Goal: Transaction & Acquisition: Book appointment/travel/reservation

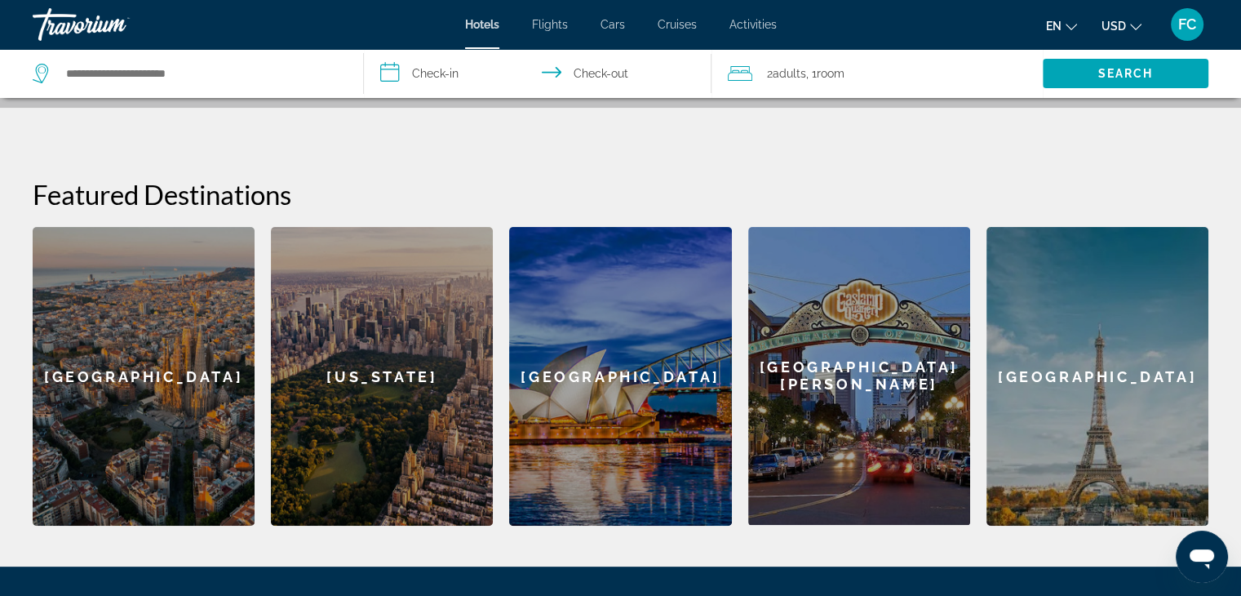
scroll to position [245, 0]
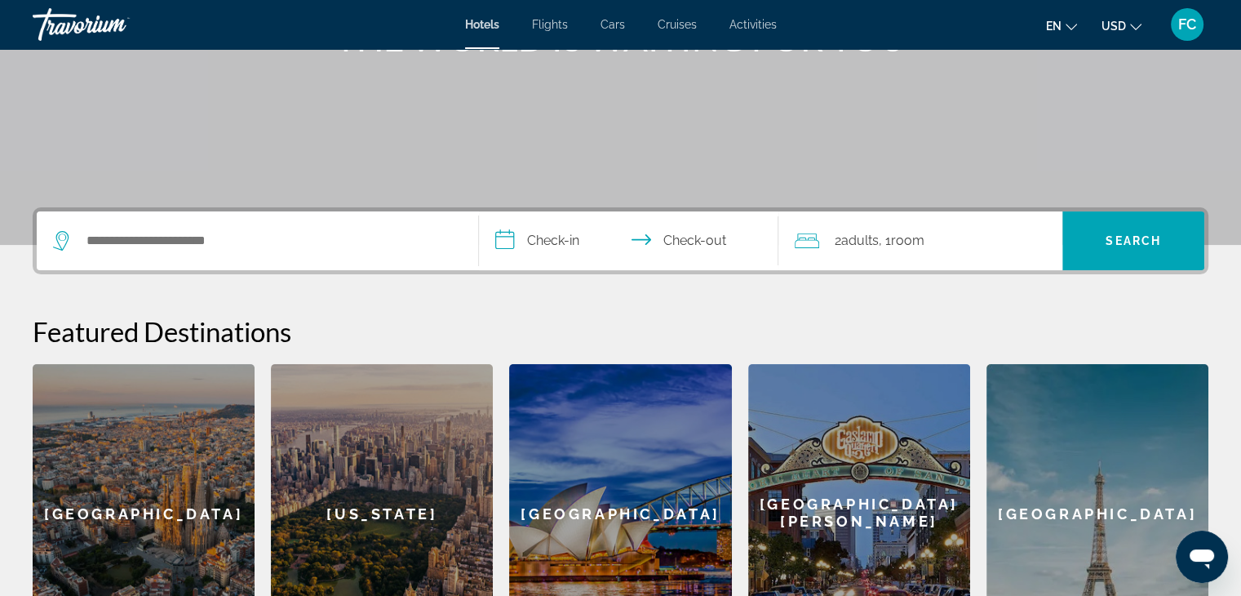
click at [885, 248] on span ", 1 Room rooms" at bounding box center [901, 240] width 46 height 23
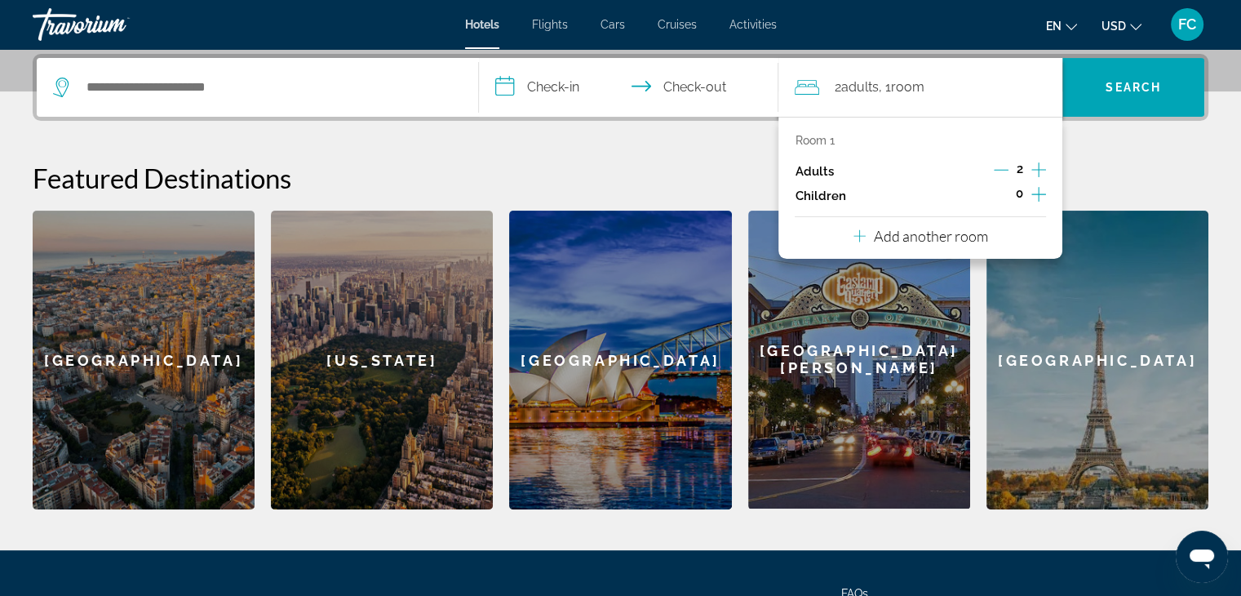
scroll to position [398, 0]
click at [1038, 198] on icon "Increment children" at bounding box center [1039, 194] width 15 height 15
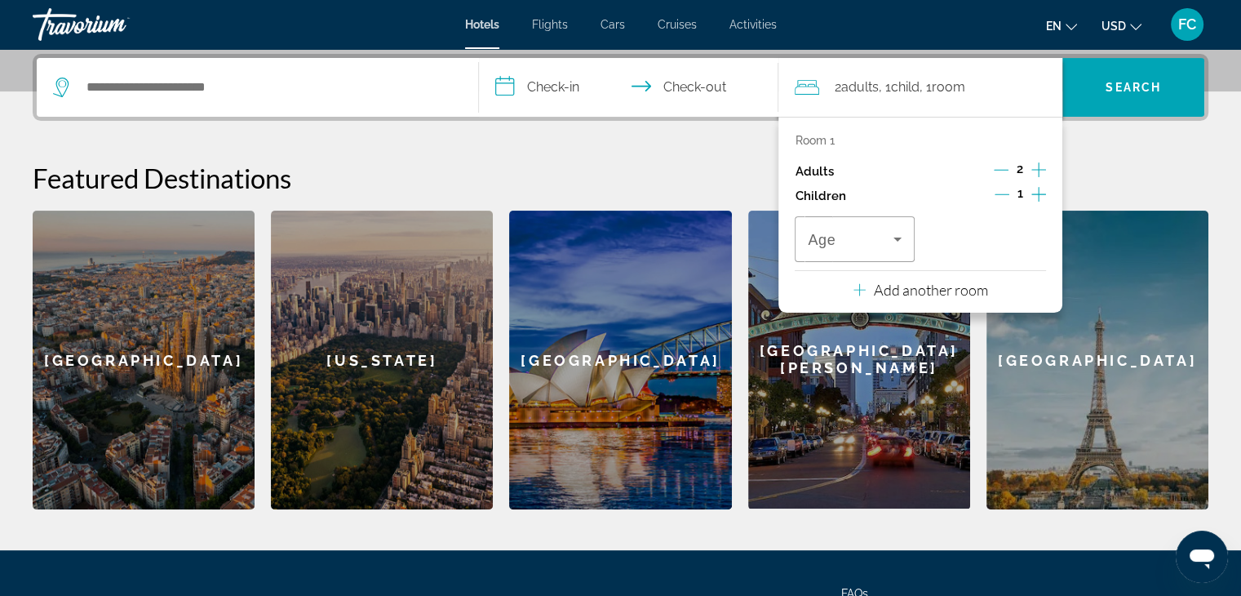
click at [1038, 198] on icon "Increment children" at bounding box center [1039, 194] width 15 height 15
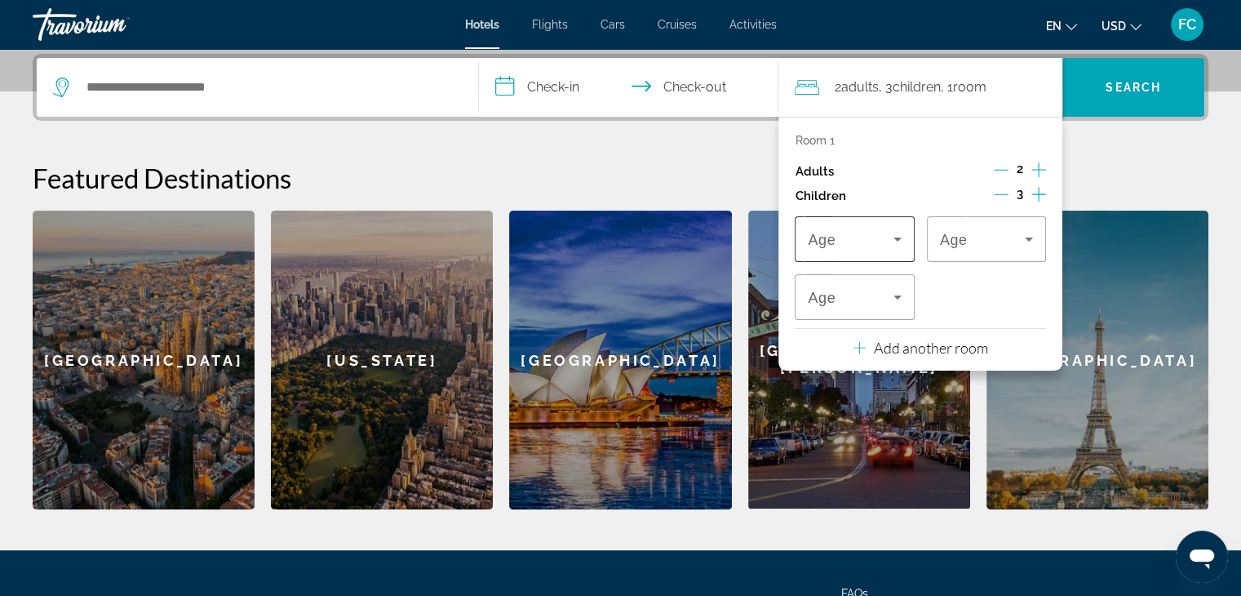
click at [863, 234] on span "Travelers: 2 adults, 3 children" at bounding box center [850, 239] width 85 height 20
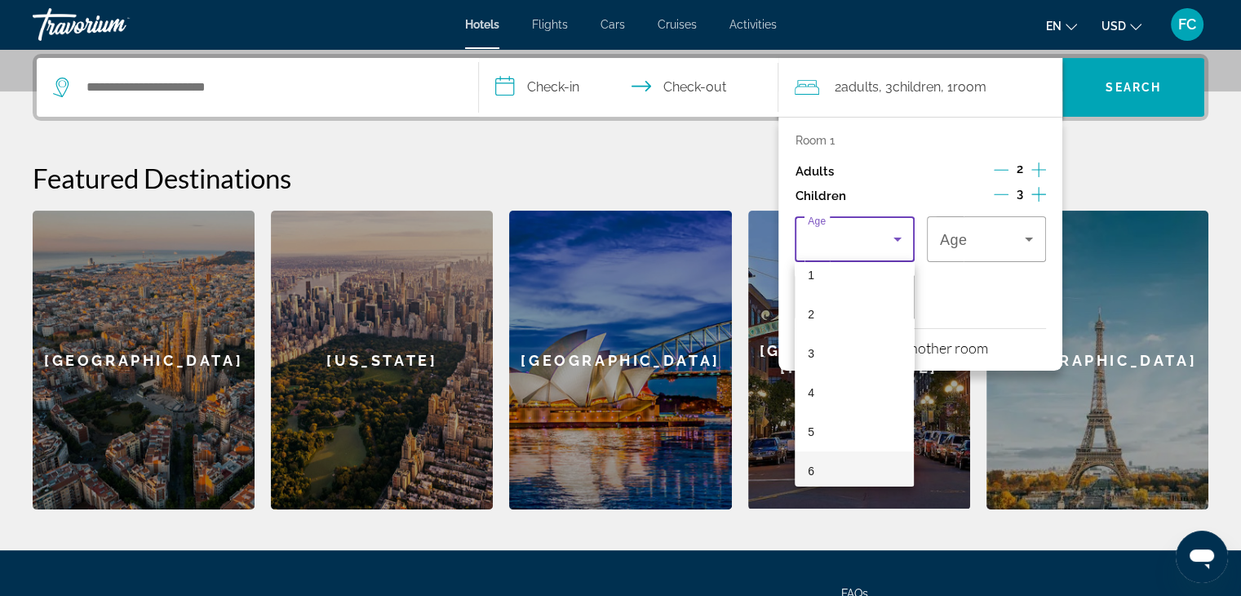
scroll to position [82, 0]
click at [842, 429] on mat-option "6" at bounding box center [854, 441] width 119 height 39
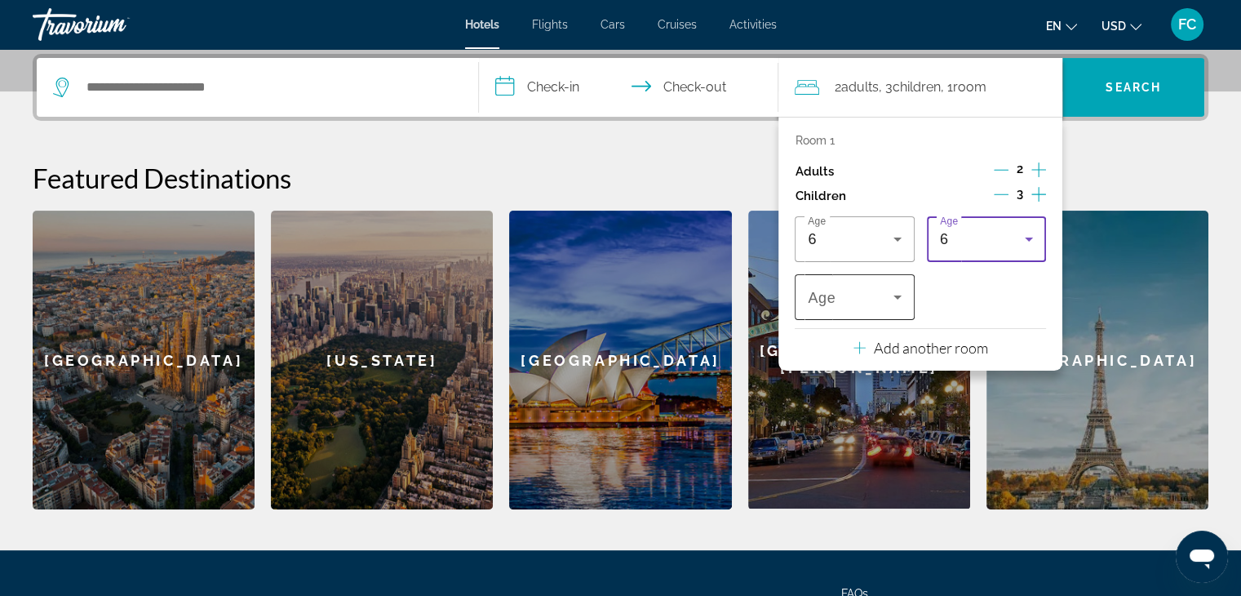
click at [862, 304] on span "Travelers: 2 adults, 3 children" at bounding box center [850, 297] width 85 height 20
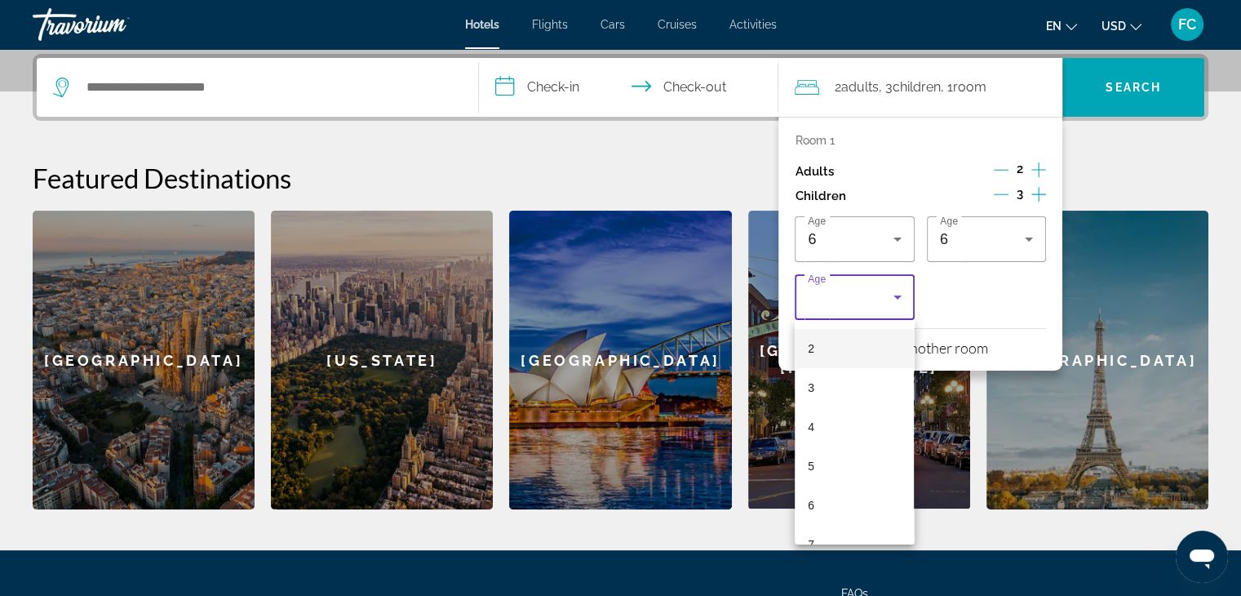
scroll to position [163, 0]
click at [831, 495] on mat-option "8" at bounding box center [854, 496] width 119 height 39
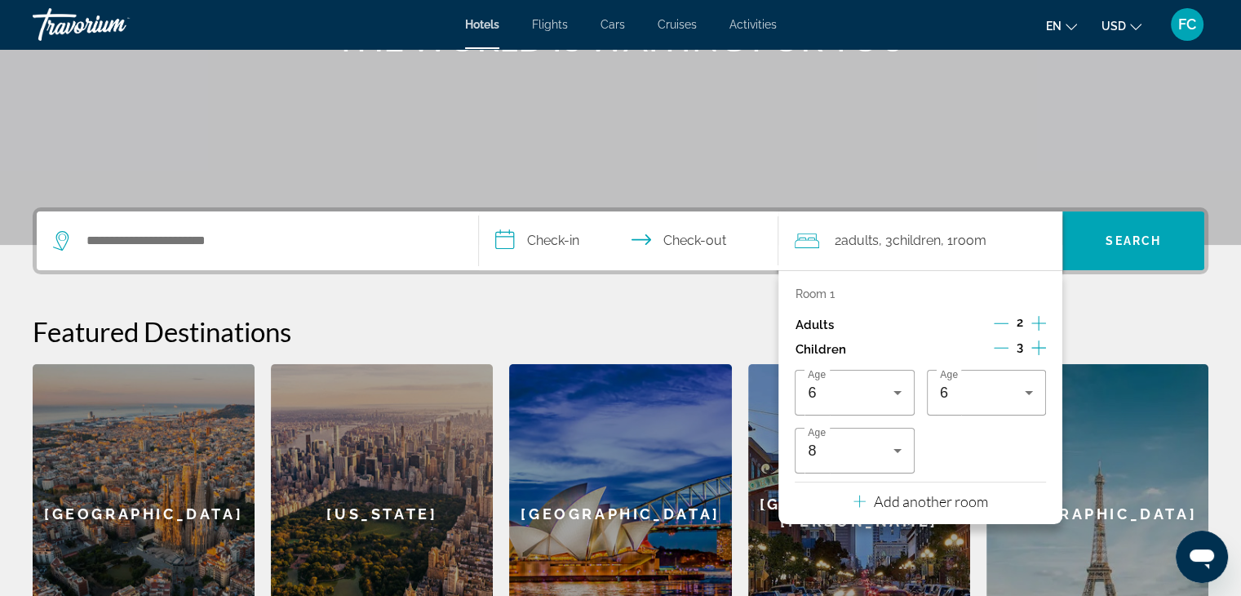
scroll to position [235, 0]
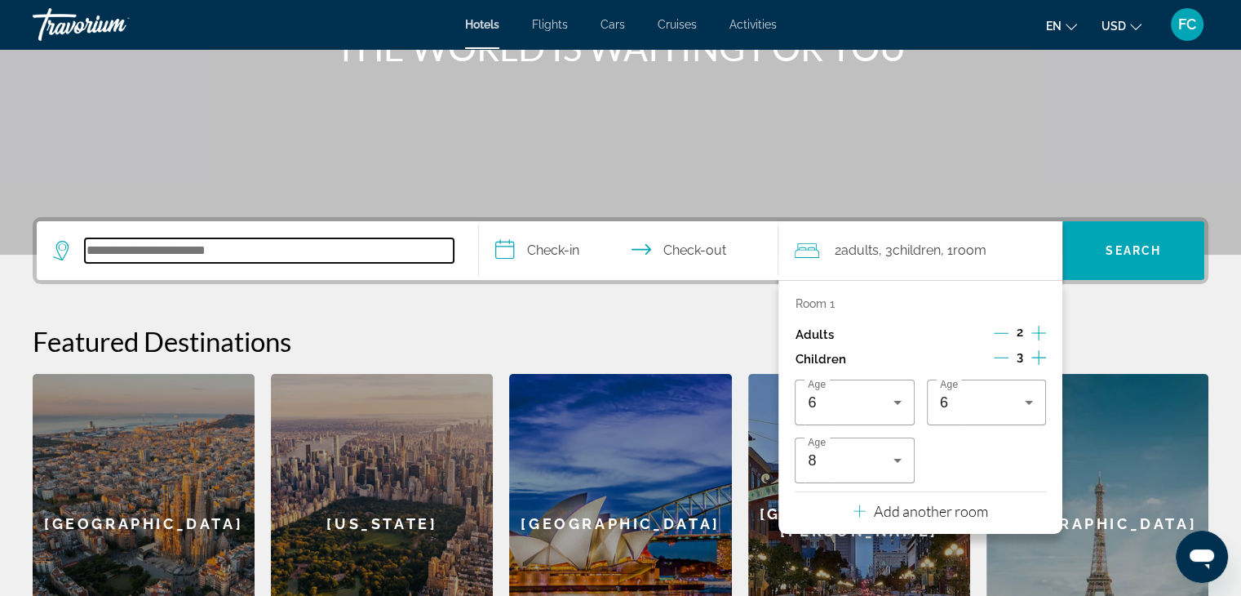
click at [322, 242] on input "Search hotel destination" at bounding box center [269, 250] width 369 height 24
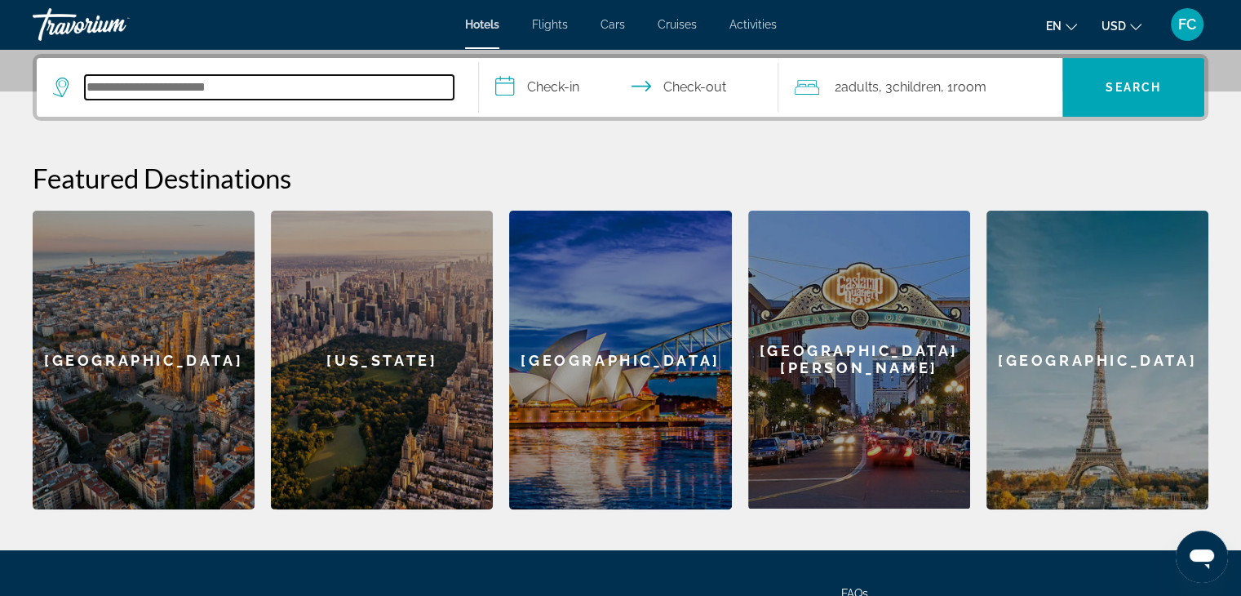
scroll to position [398, 0]
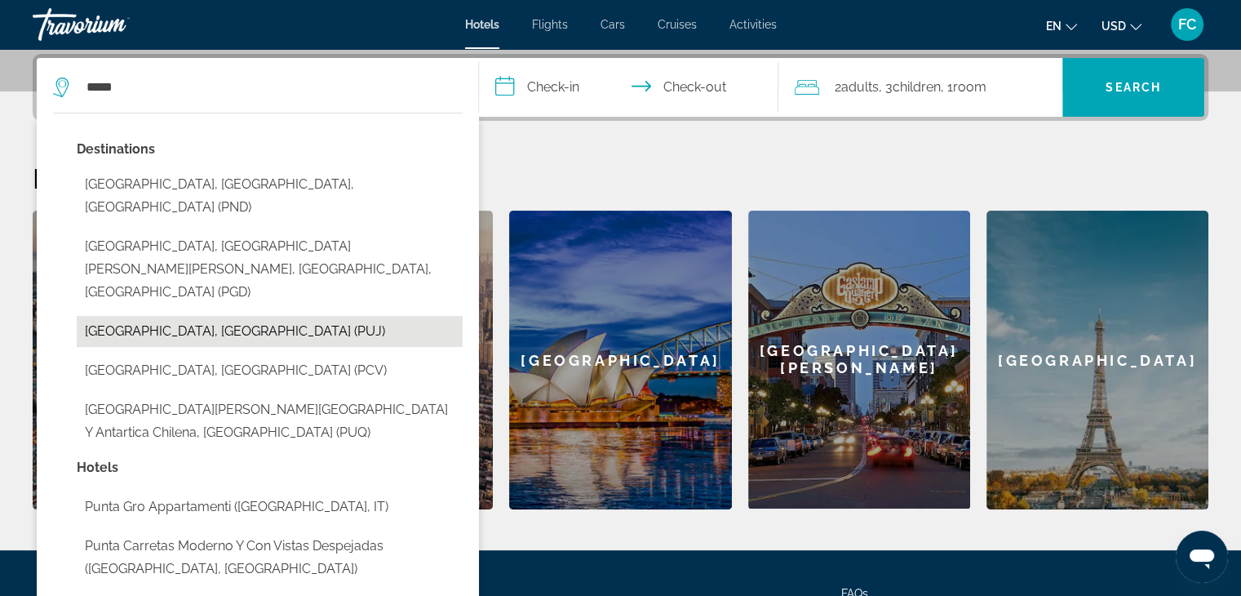
click at [282, 316] on button "[GEOGRAPHIC_DATA], [GEOGRAPHIC_DATA] (PUJ)" at bounding box center [270, 331] width 386 height 31
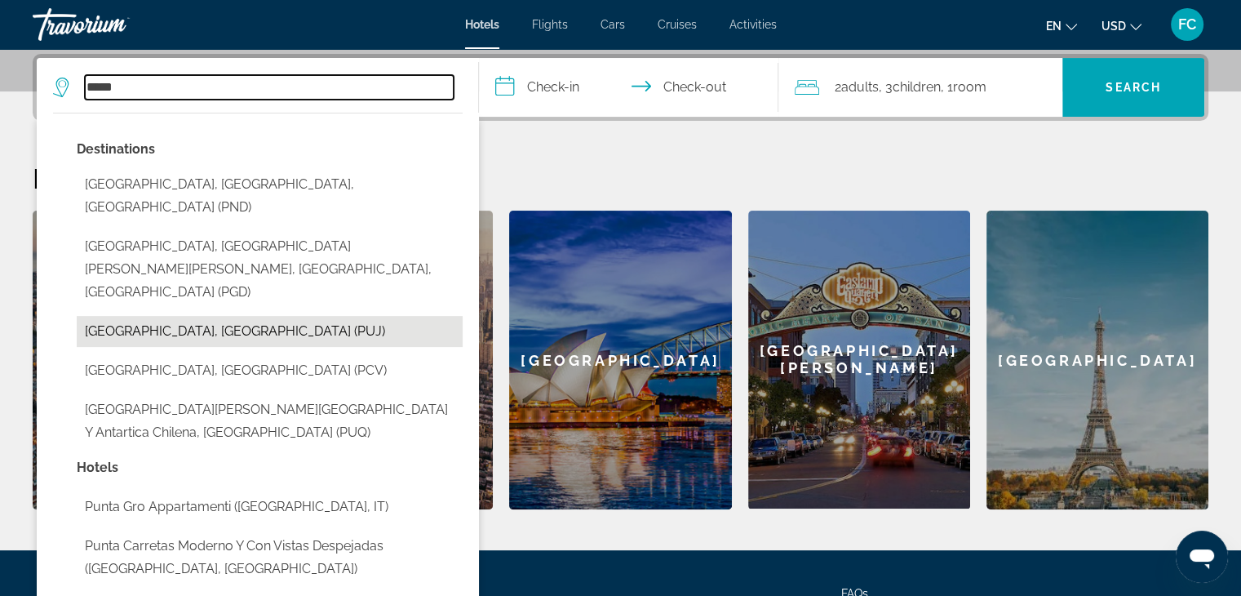
type input "**********"
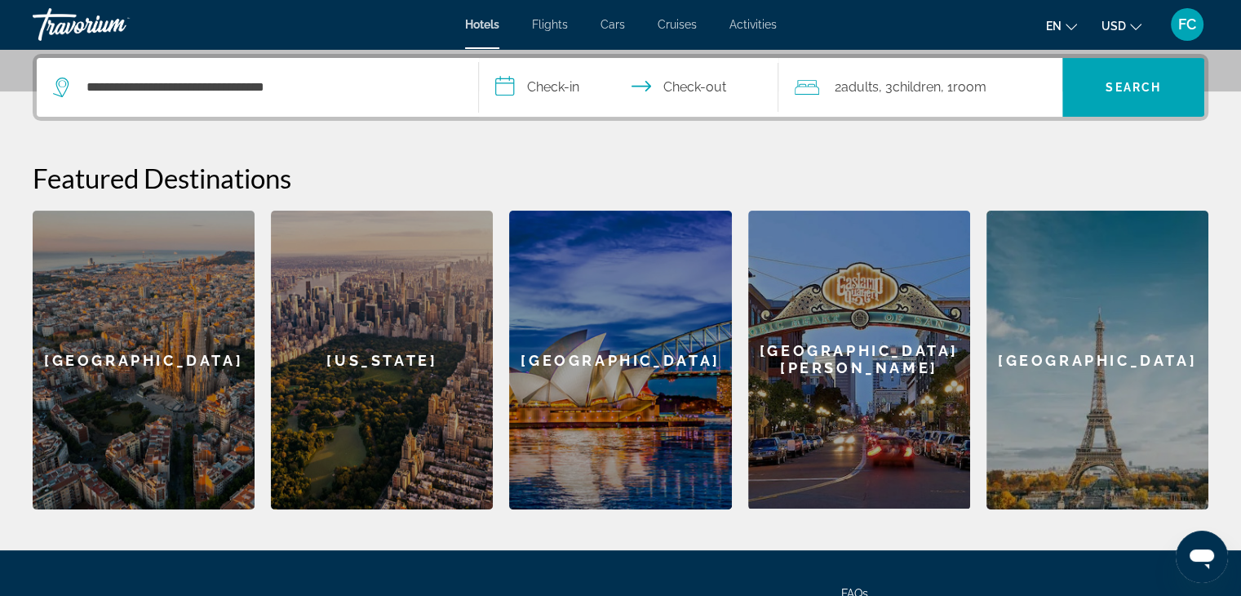
click at [570, 86] on input "**********" at bounding box center [632, 90] width 307 height 64
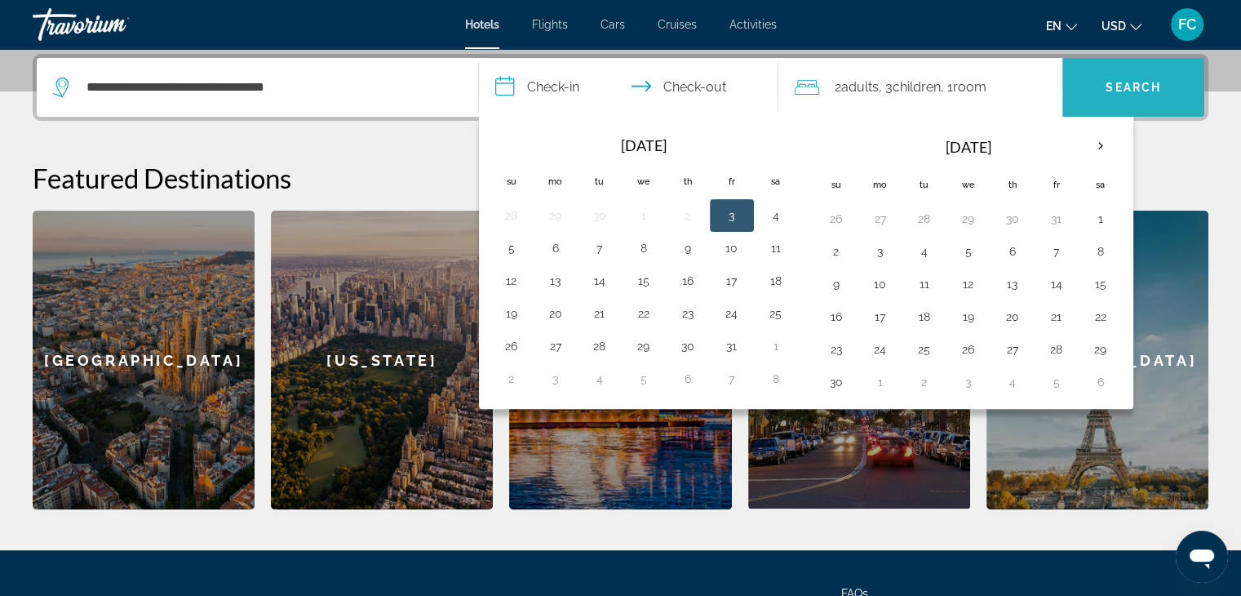
click at [1106, 86] on span "Search" at bounding box center [1133, 87] width 55 height 13
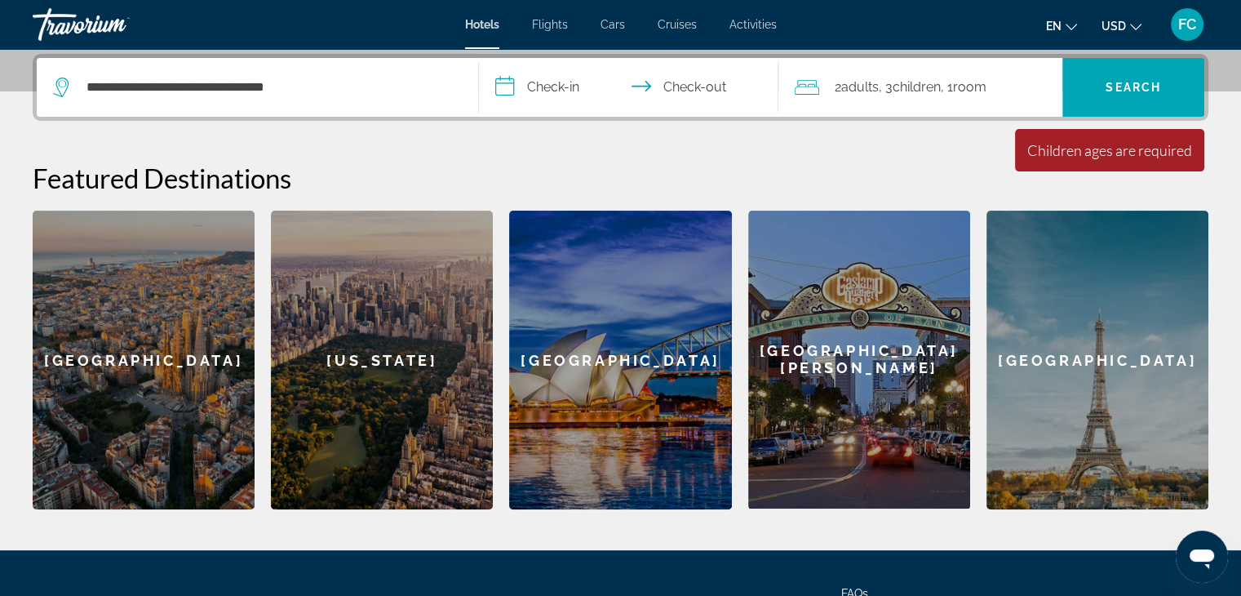
click at [560, 78] on input "**********" at bounding box center [632, 90] width 307 height 64
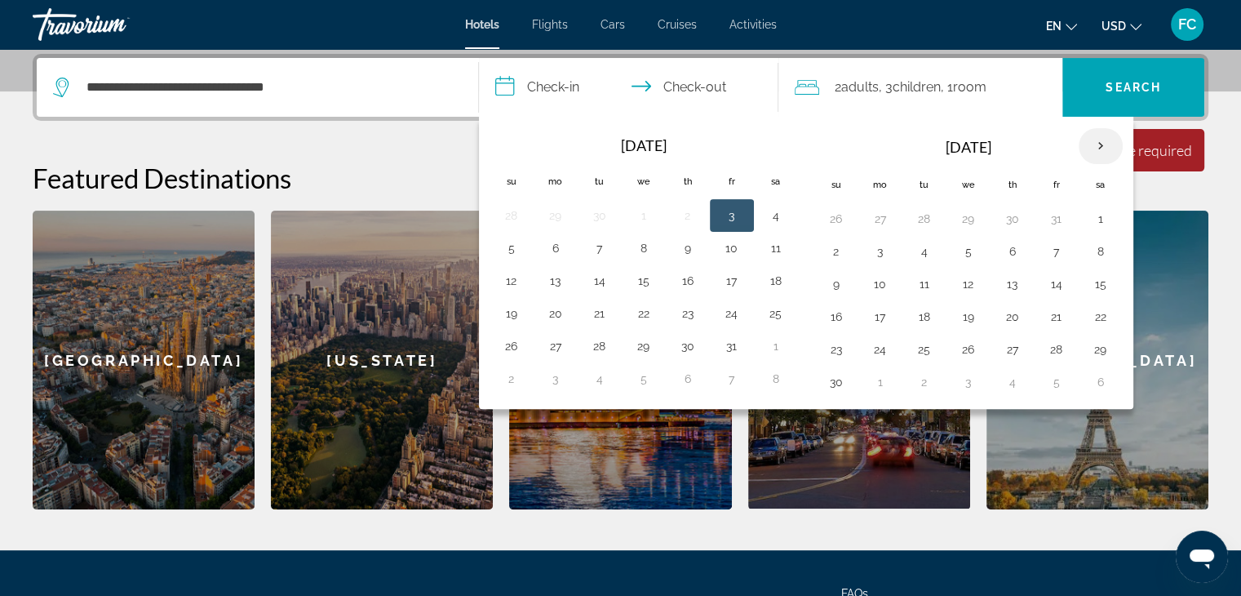
click at [1095, 144] on th "Next month" at bounding box center [1101, 146] width 44 height 36
click at [772, 218] on button "1" at bounding box center [776, 218] width 26 height 23
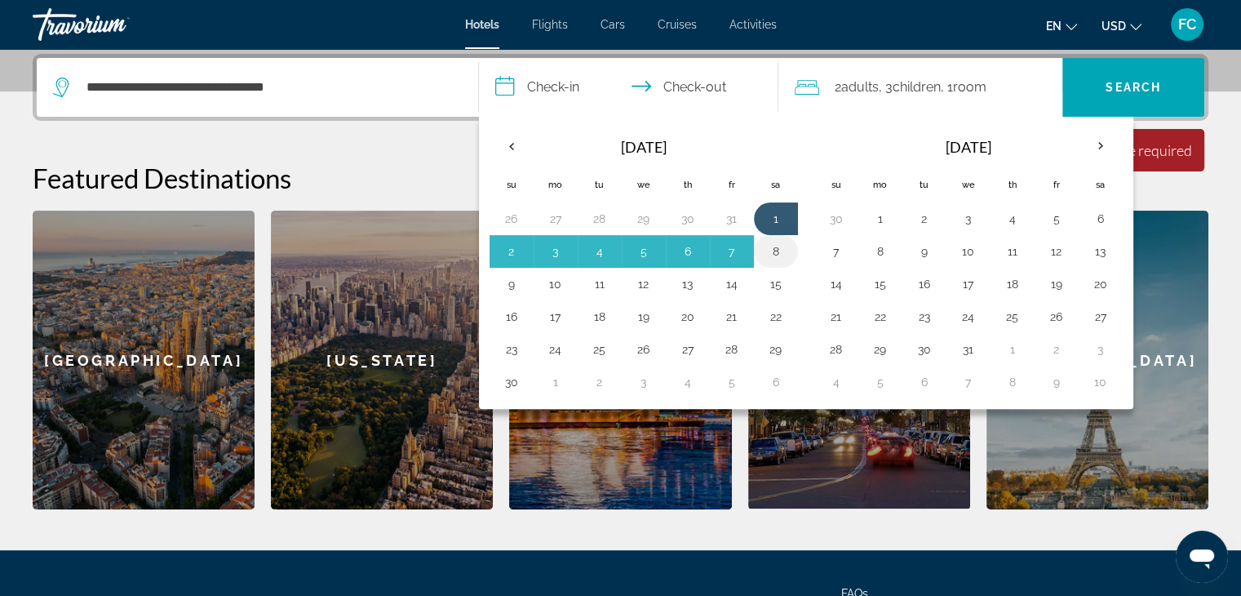
click at [780, 253] on button "8" at bounding box center [776, 251] width 26 height 23
type input "**********"
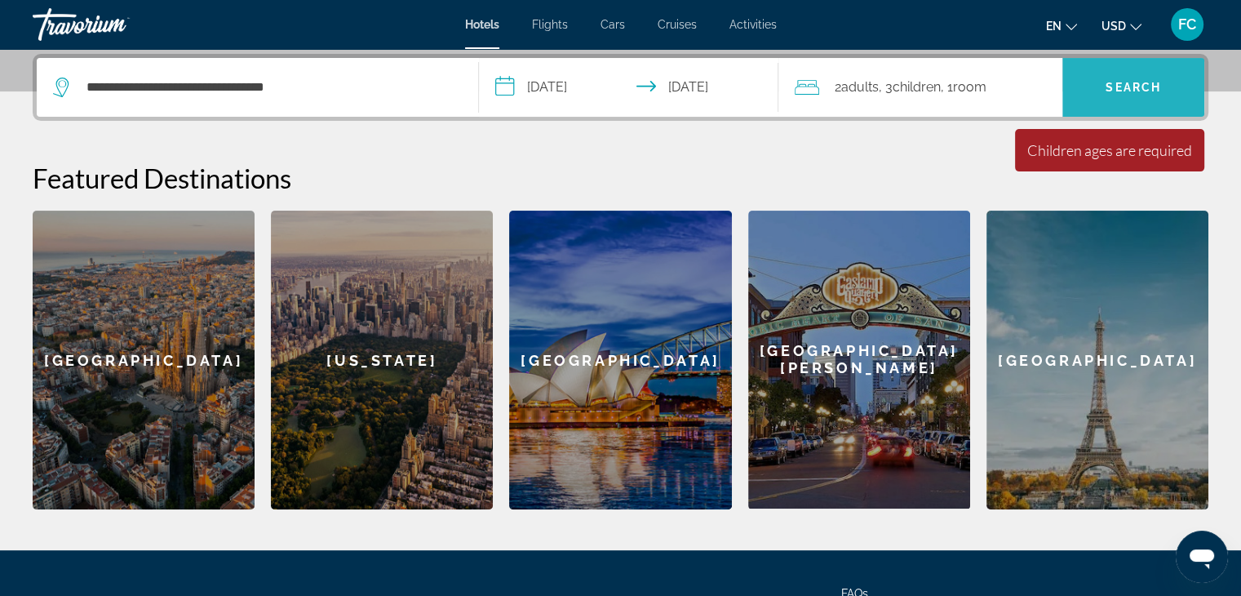
click at [1114, 86] on span "Search" at bounding box center [1133, 87] width 55 height 13
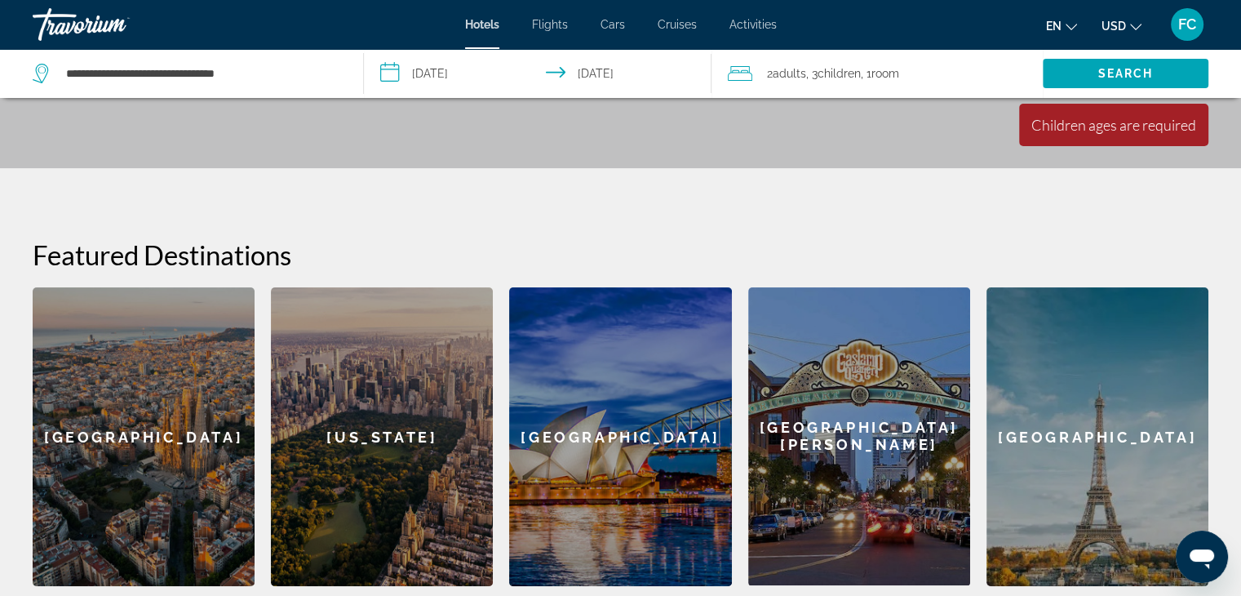
scroll to position [307, 0]
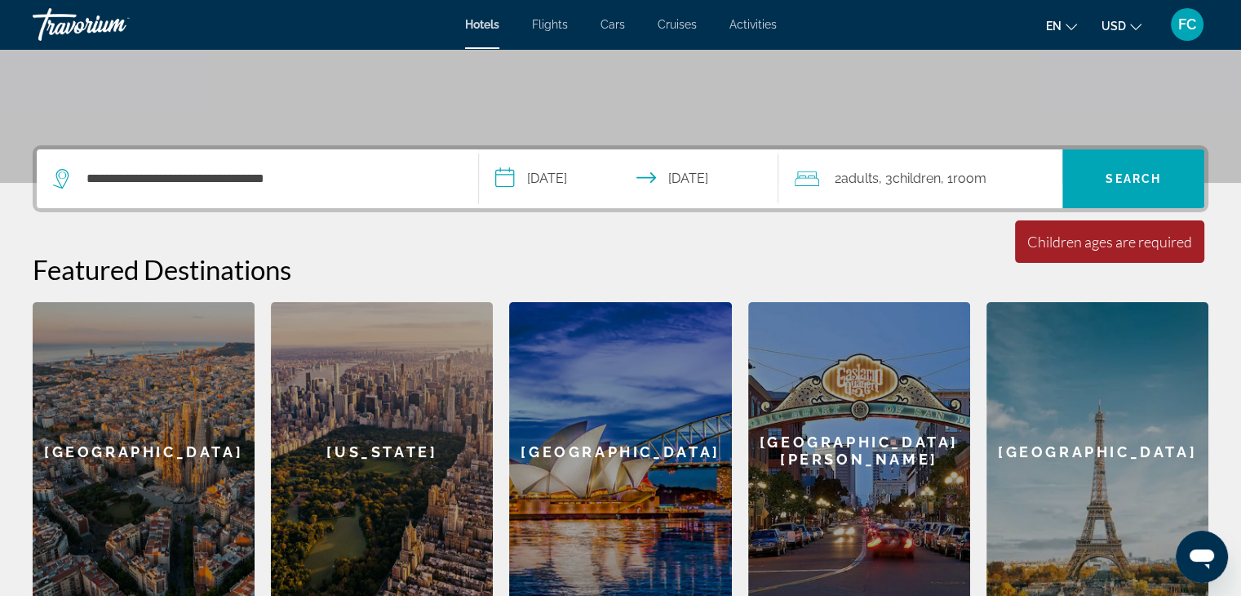
click at [1077, 239] on div "Children ages are required" at bounding box center [1110, 242] width 165 height 18
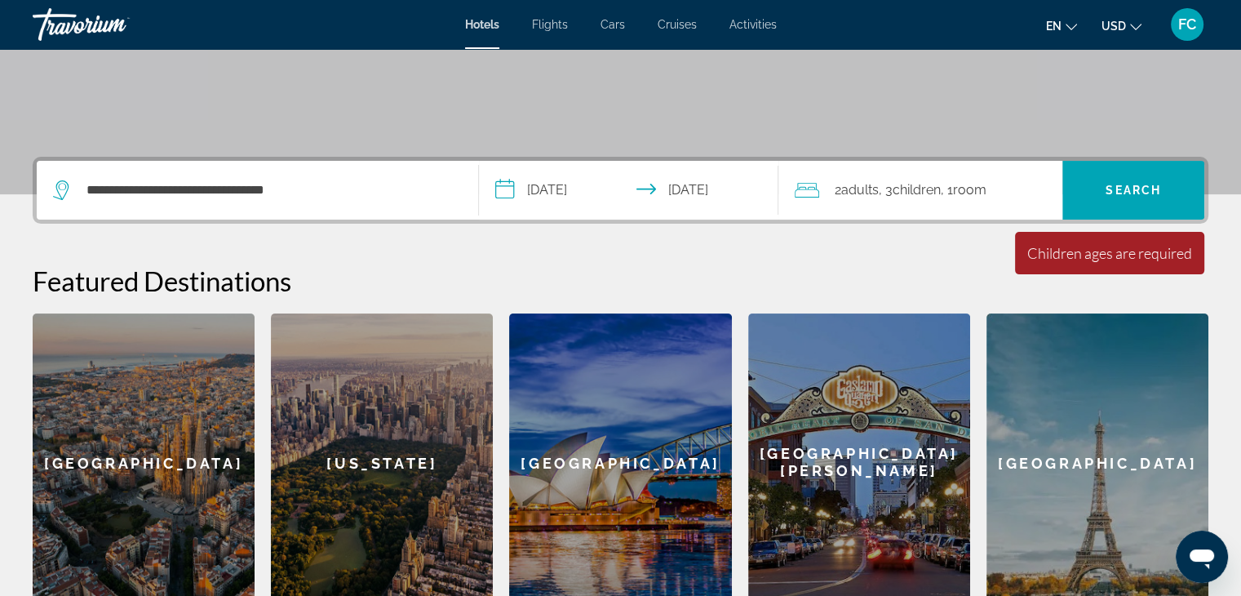
scroll to position [144, 0]
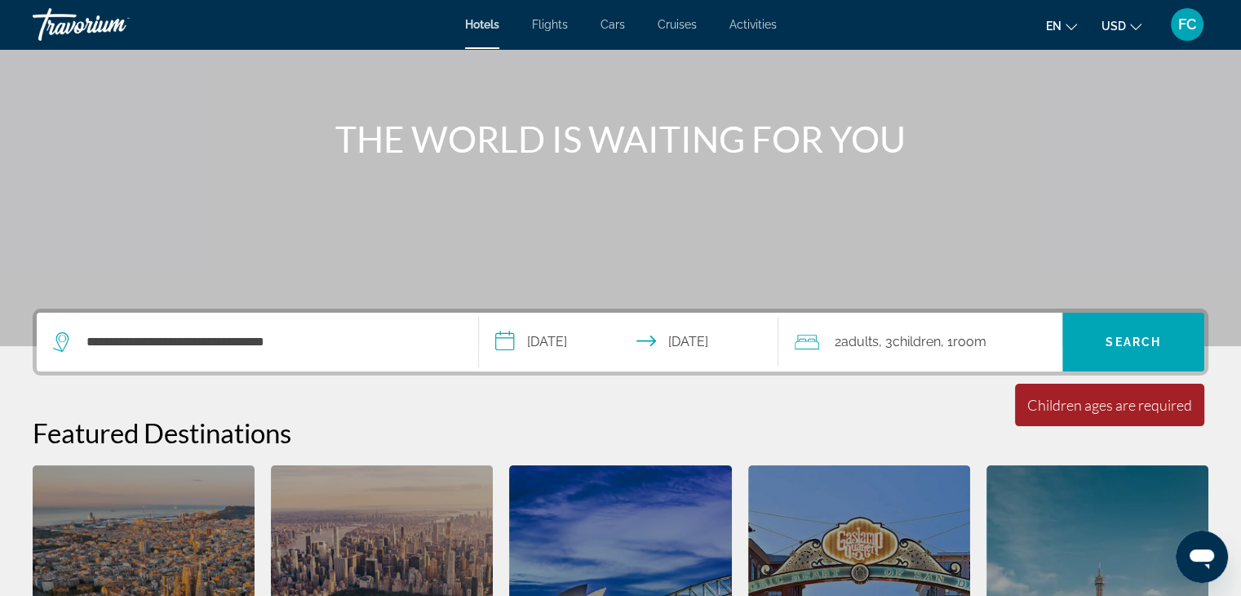
click at [1082, 413] on div "Minimum length of stay is 1 day All fields are required Children ages are requi…" at bounding box center [1109, 405] width 189 height 42
click at [934, 343] on span "Children" at bounding box center [916, 342] width 48 height 16
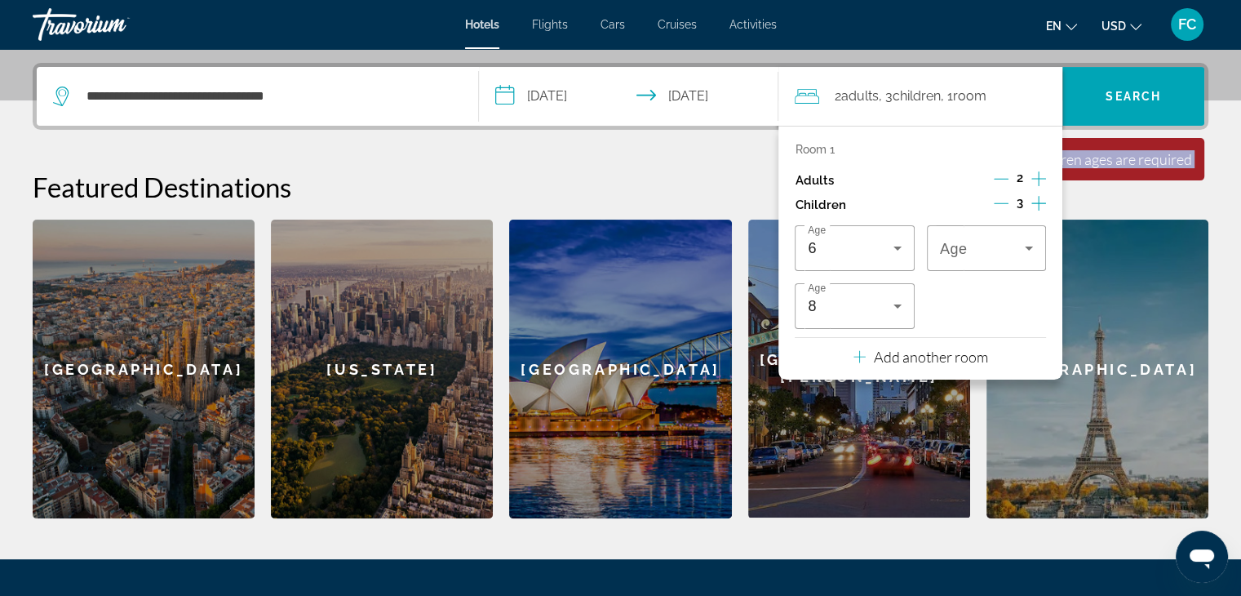
scroll to position [398, 0]
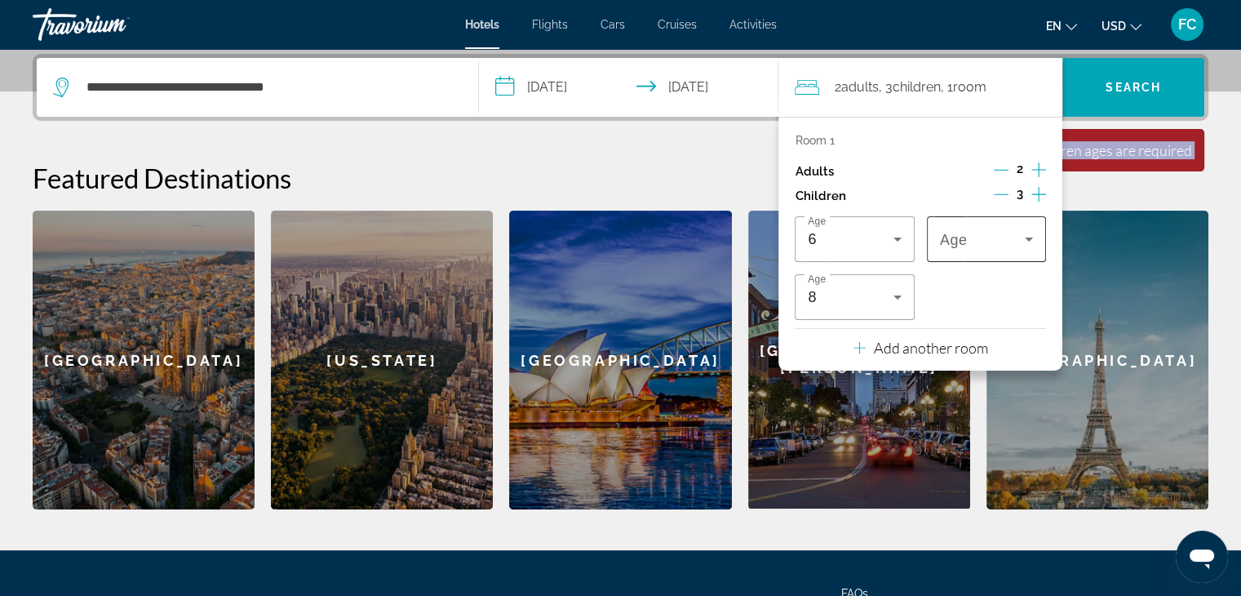
click at [1016, 236] on span "Travelers: 2 adults, 3 children" at bounding box center [982, 239] width 85 height 20
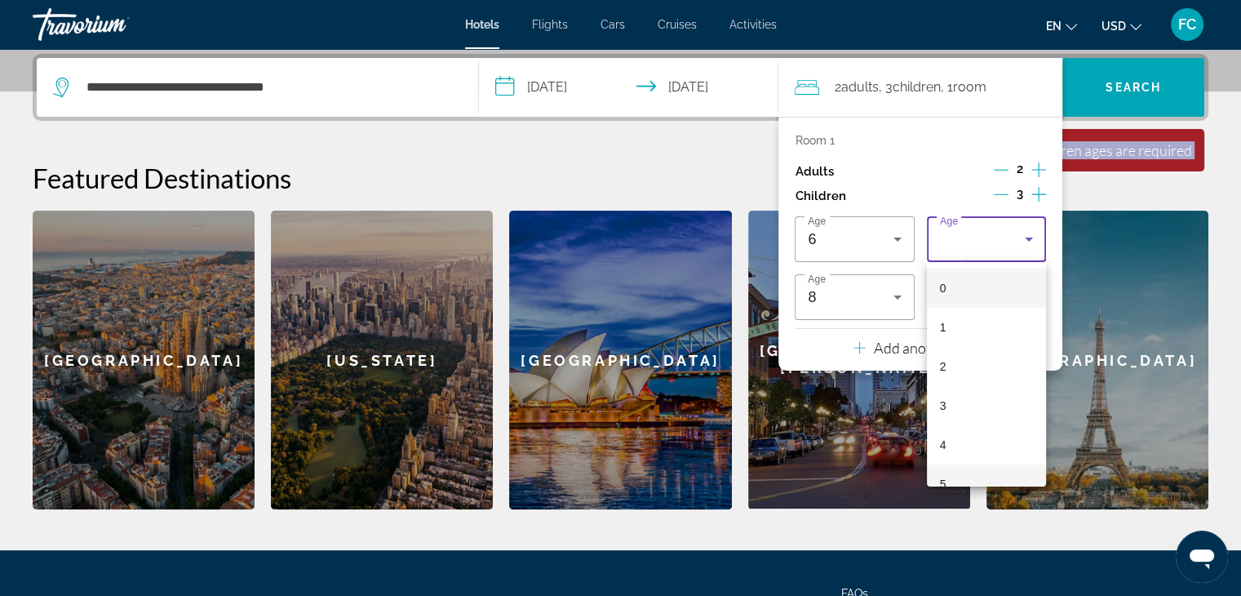
click at [971, 468] on mat-option "5" at bounding box center [986, 483] width 119 height 39
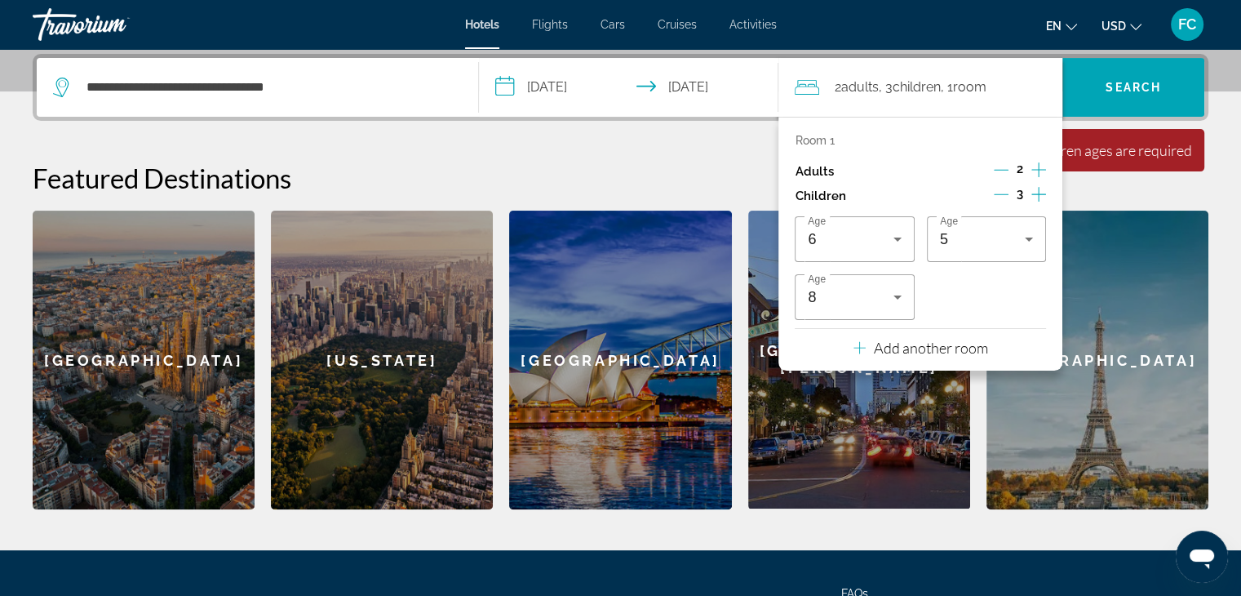
click at [726, 162] on h2 "Featured Destinations" at bounding box center [621, 178] width 1176 height 33
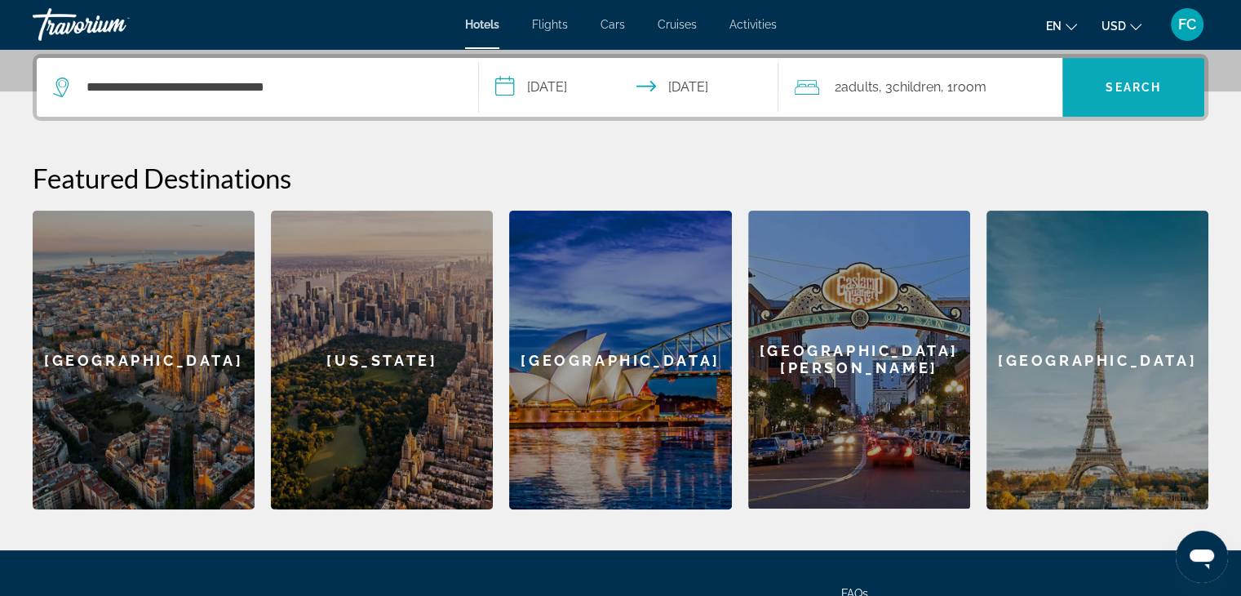
click at [1121, 91] on span "Search" at bounding box center [1133, 87] width 55 height 13
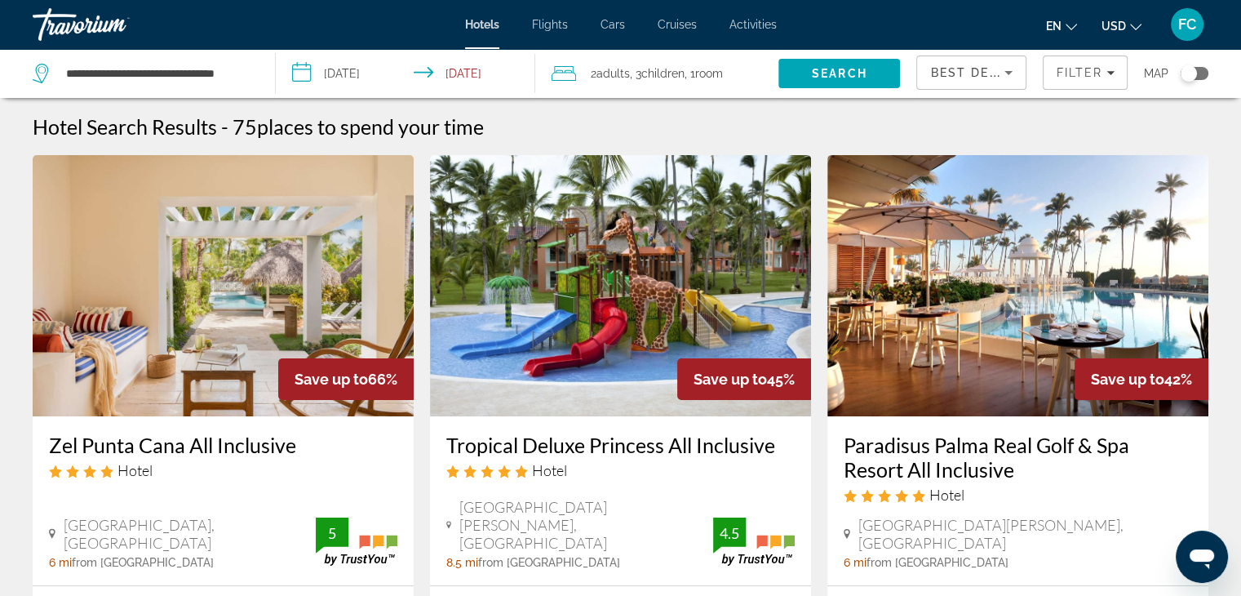
click at [976, 83] on div "Best Deals" at bounding box center [971, 79] width 82 height 46
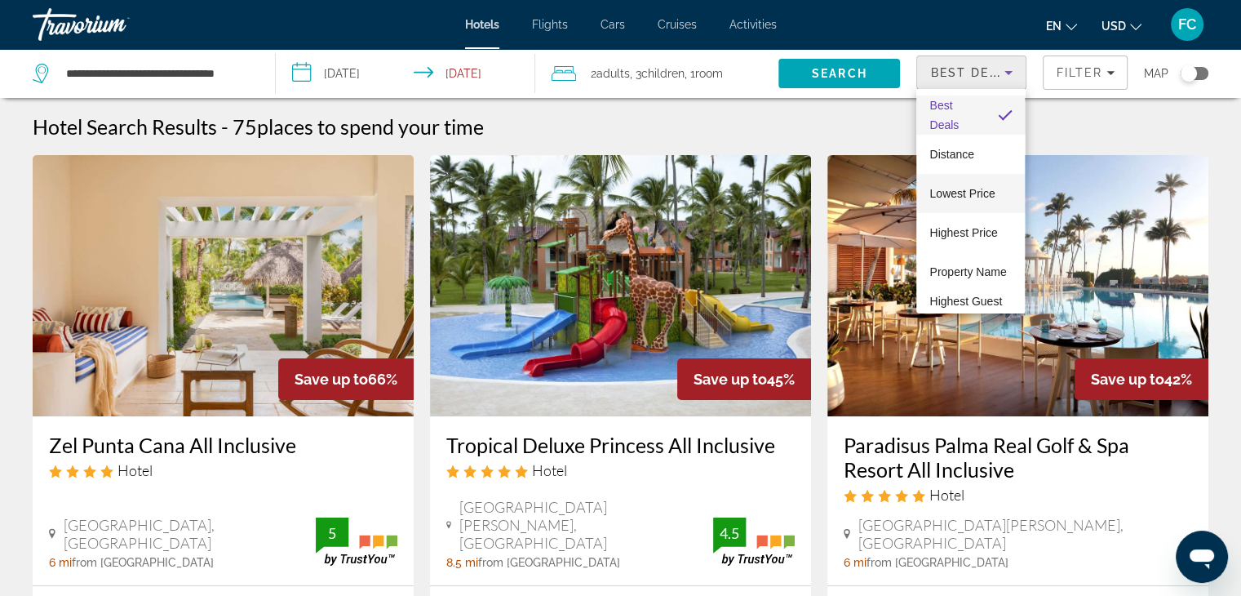
click at [980, 192] on span "Lowest Price" at bounding box center [962, 193] width 65 height 13
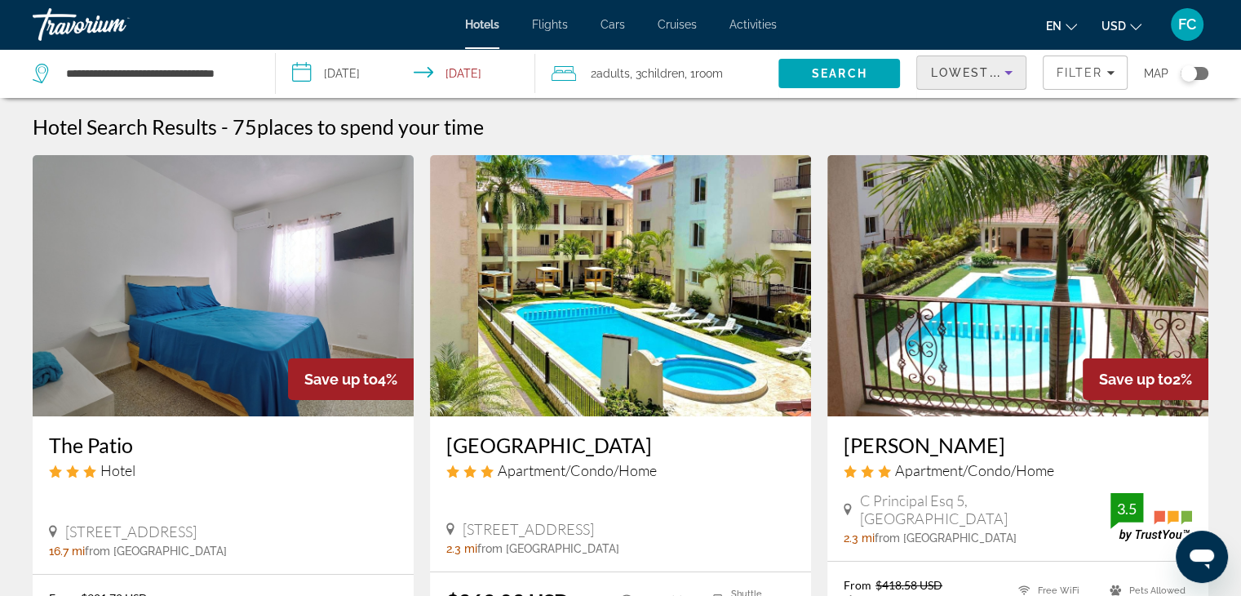
click at [1125, 31] on span "USD" at bounding box center [1114, 26] width 24 height 13
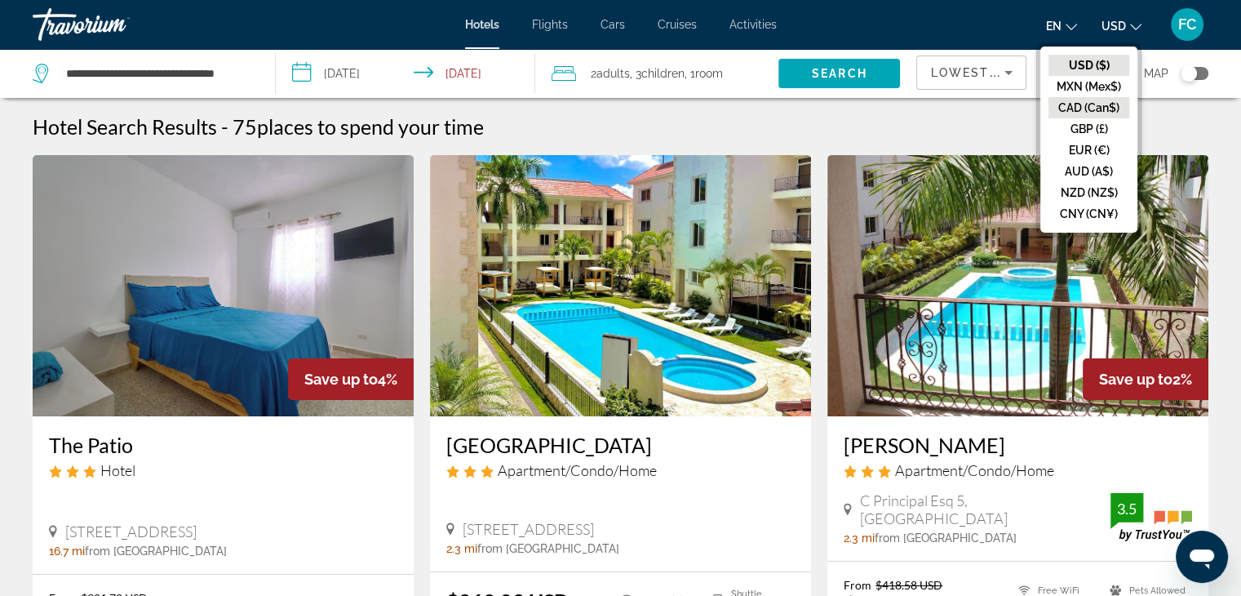
click at [1097, 105] on button "CAD (Can$)" at bounding box center [1089, 107] width 81 height 21
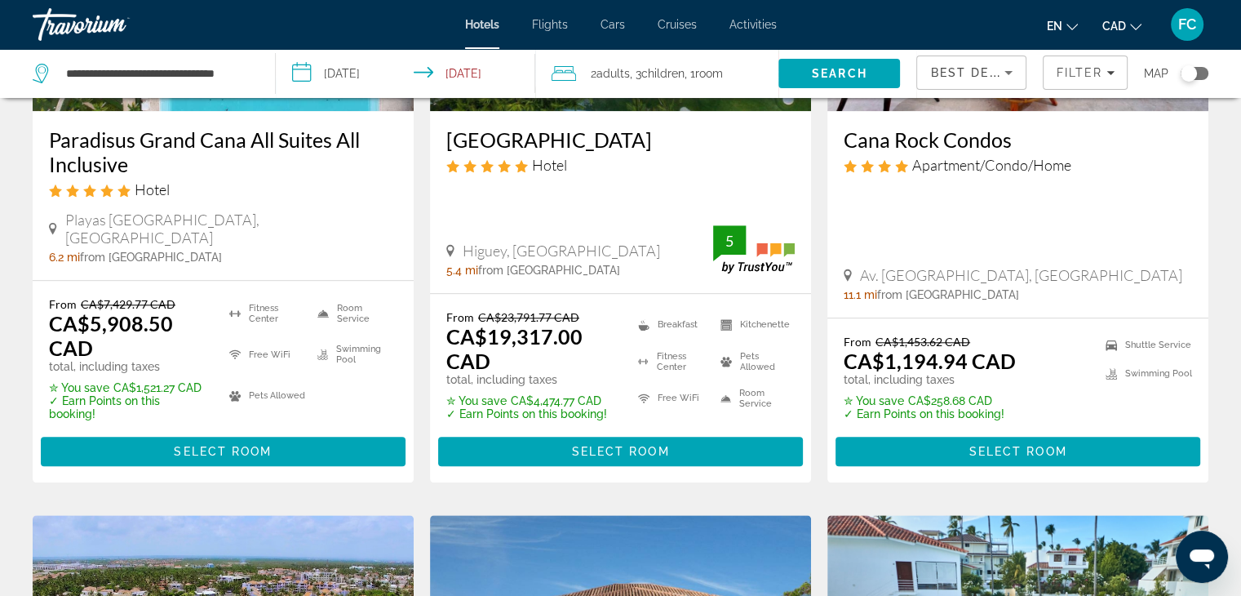
scroll to position [1387, 0]
